Goal: Task Accomplishment & Management: Manage account settings

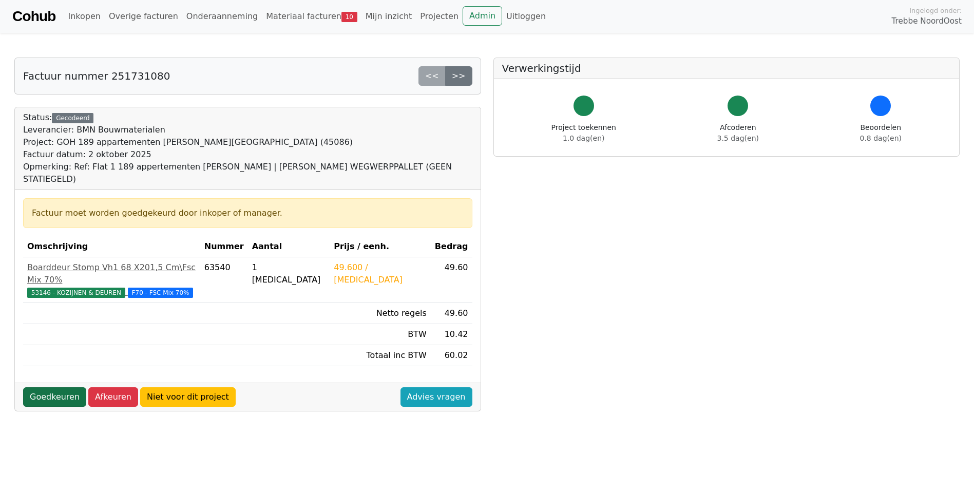
click at [51, 378] on link "Goedkeuren" at bounding box center [54, 397] width 63 height 20
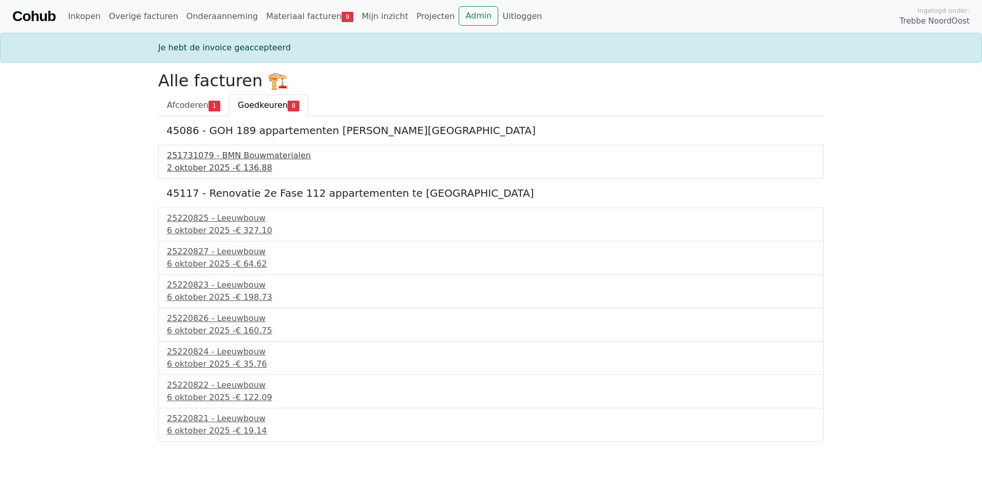
click at [228, 172] on div "2 oktober 2025 - € 136.88" at bounding box center [491, 168] width 648 height 12
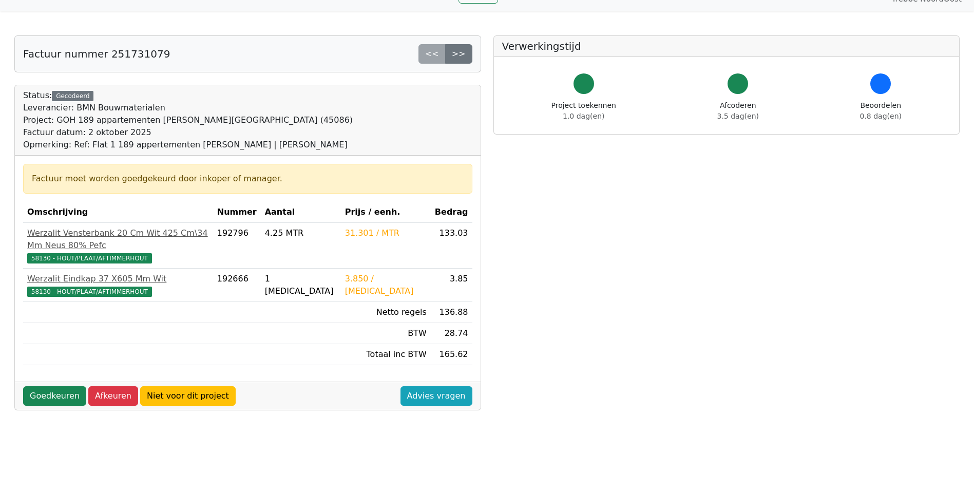
scroll to position [15, 0]
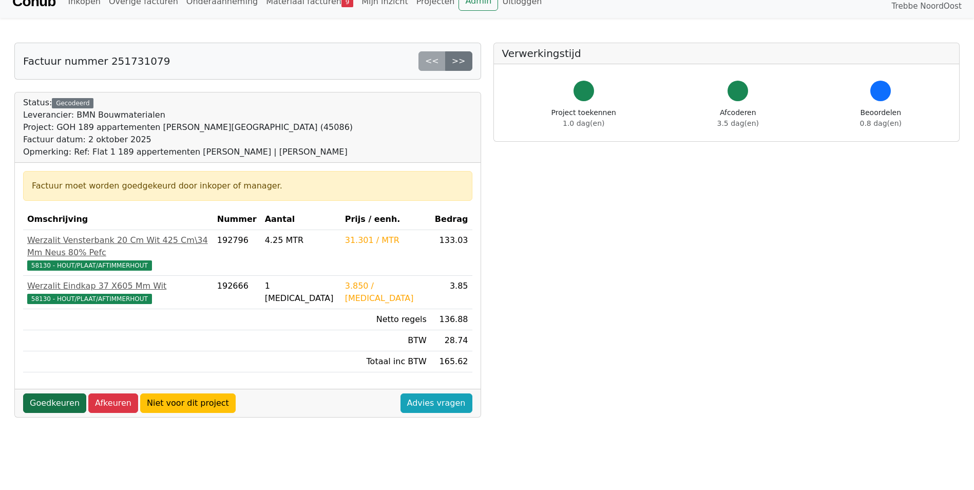
click at [38, 394] on link "Goedkeuren" at bounding box center [54, 403] width 63 height 20
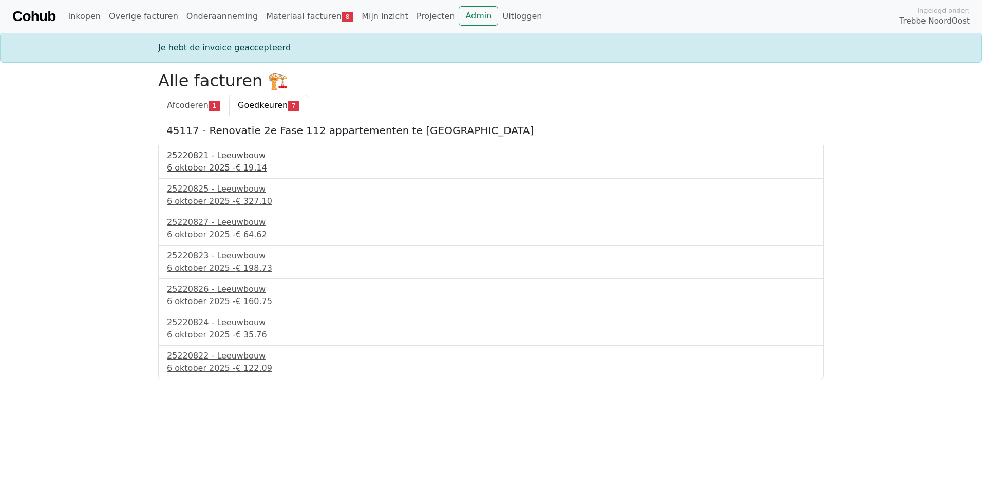
click at [207, 156] on div "25220821 - Leeuwbouw" at bounding box center [491, 155] width 648 height 12
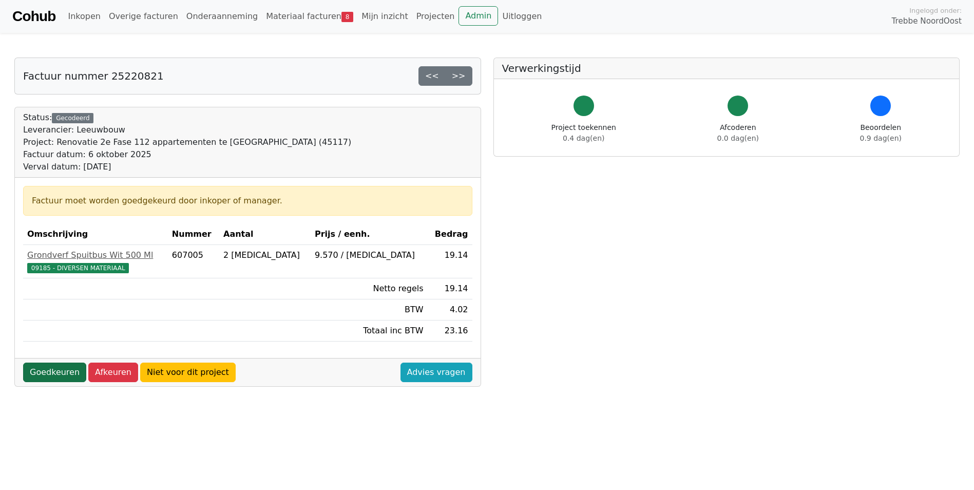
click at [64, 375] on link "Goedkeuren" at bounding box center [54, 373] width 63 height 20
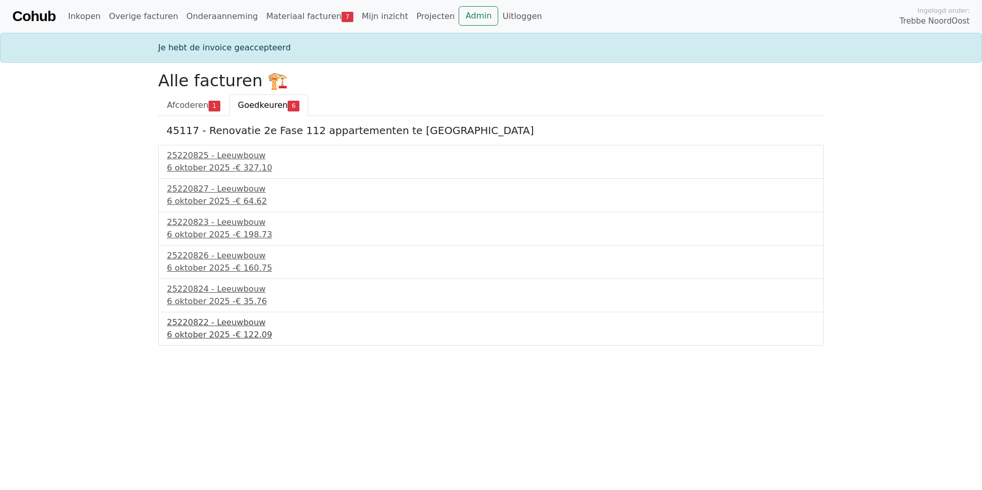
click at [211, 333] on div "6 oktober 2025 - € 122.09" at bounding box center [491, 335] width 648 height 12
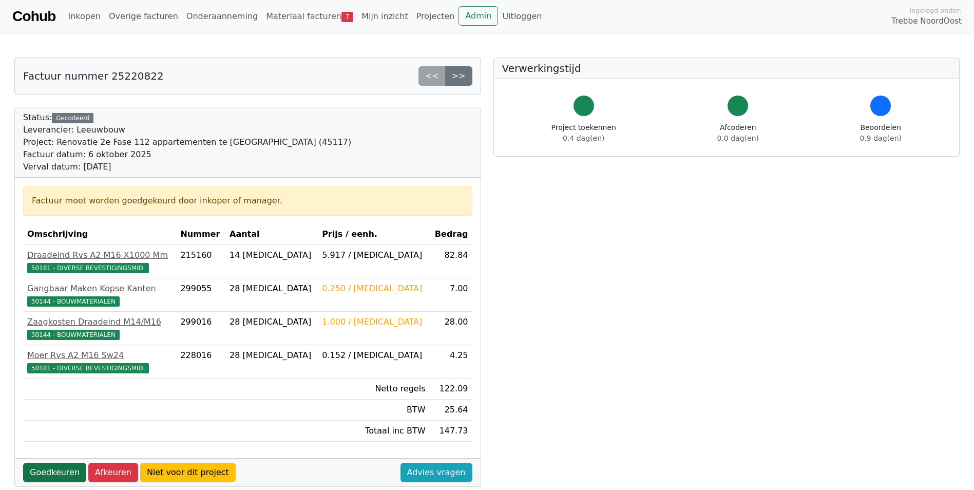
click at [56, 473] on link "Goedkeuren" at bounding box center [54, 473] width 63 height 20
